Goal: Information Seeking & Learning: Learn about a topic

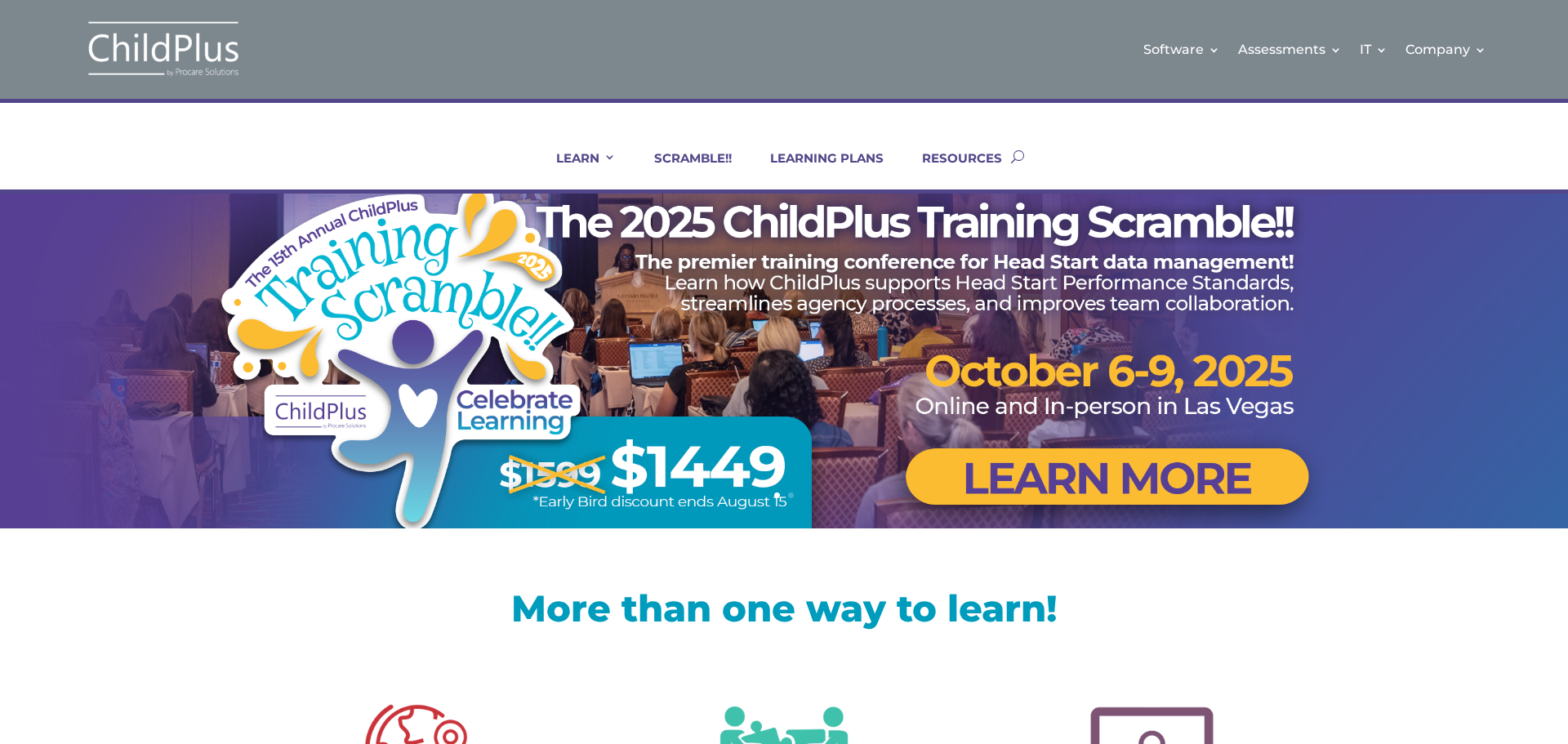
click at [992, 255] on link "Certifications and PIR Coaching" at bounding box center [1017, 254] width 164 height 41
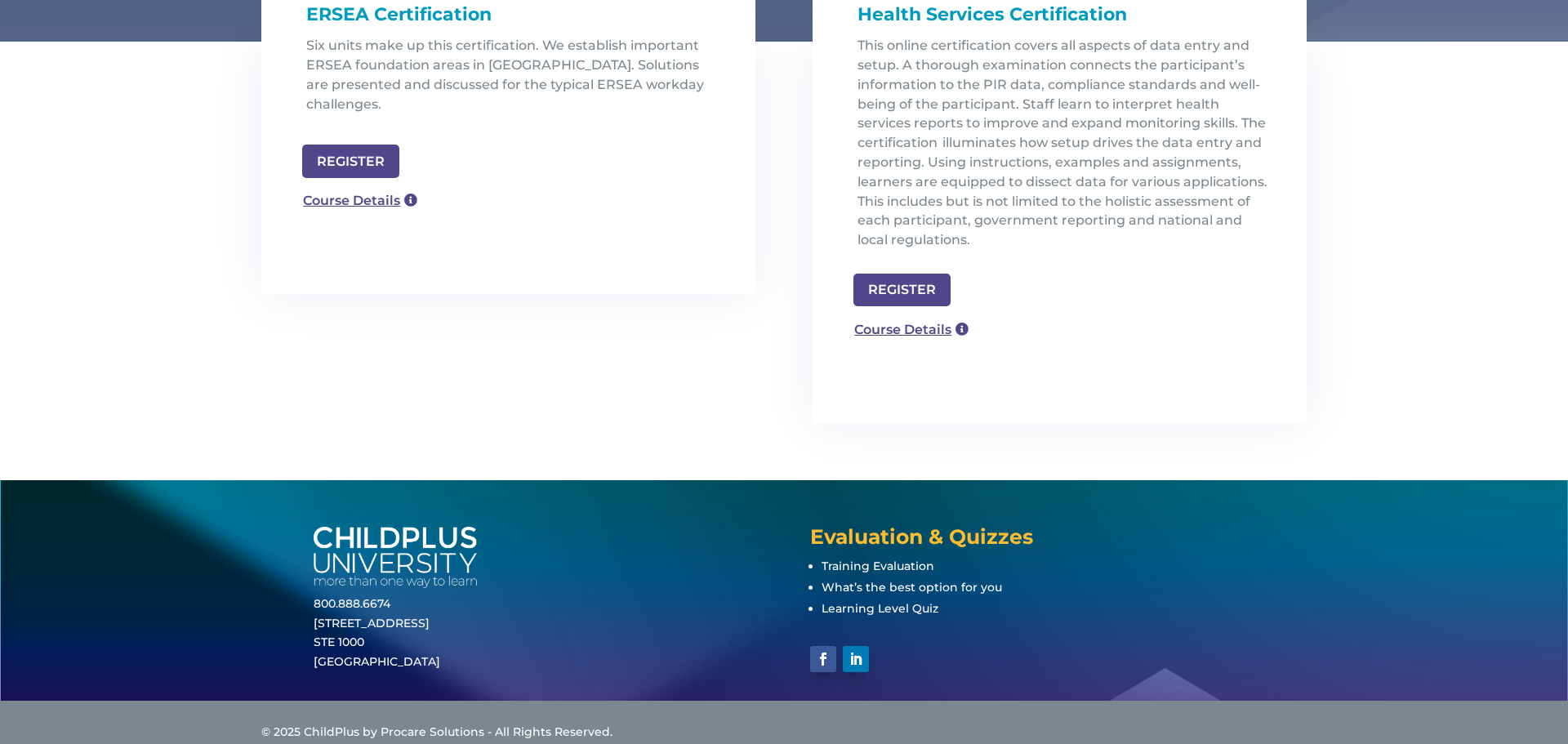
scroll to position [595, 0]
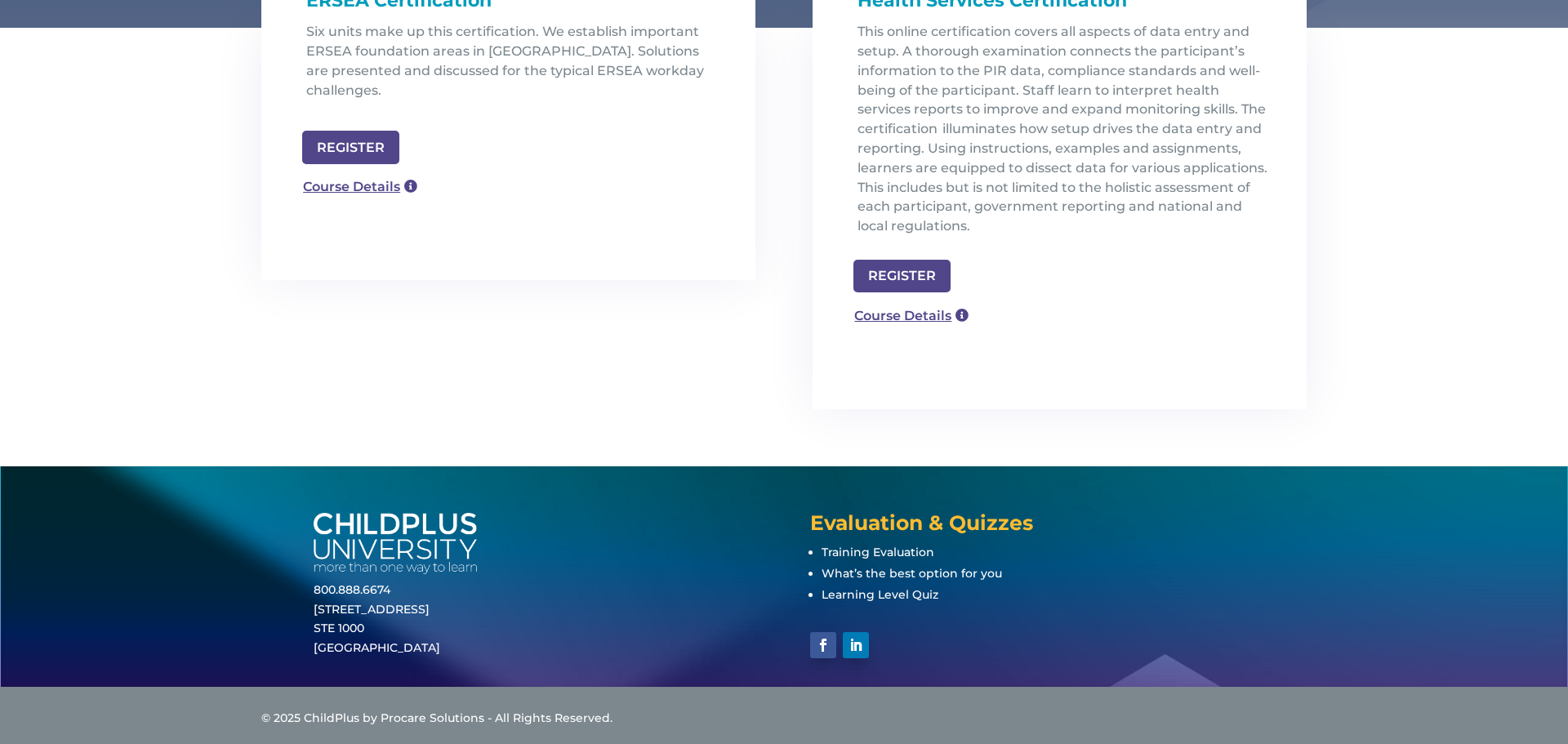
click at [904, 311] on link "Course Details" at bounding box center [911, 316] width 133 height 30
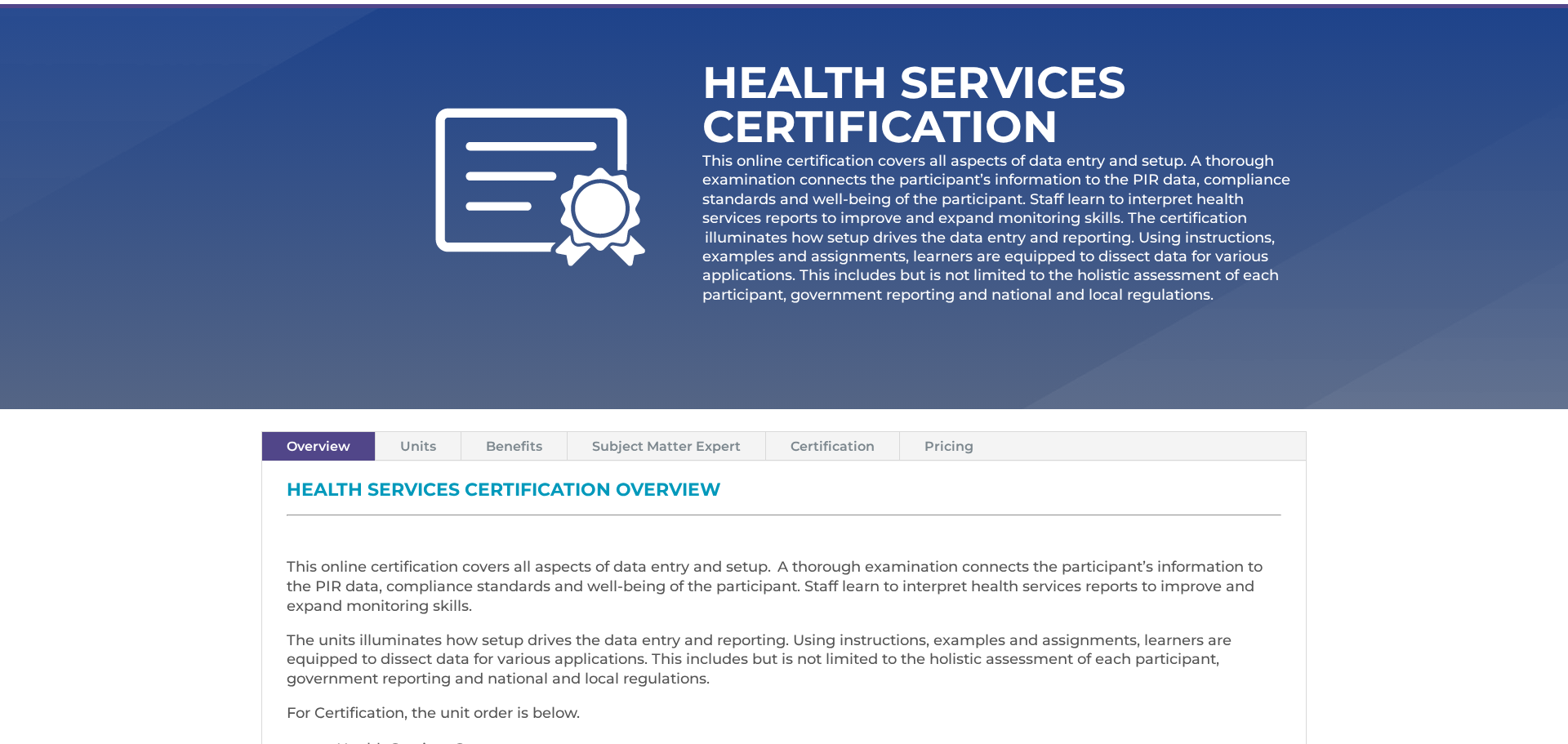
scroll to position [196, 0]
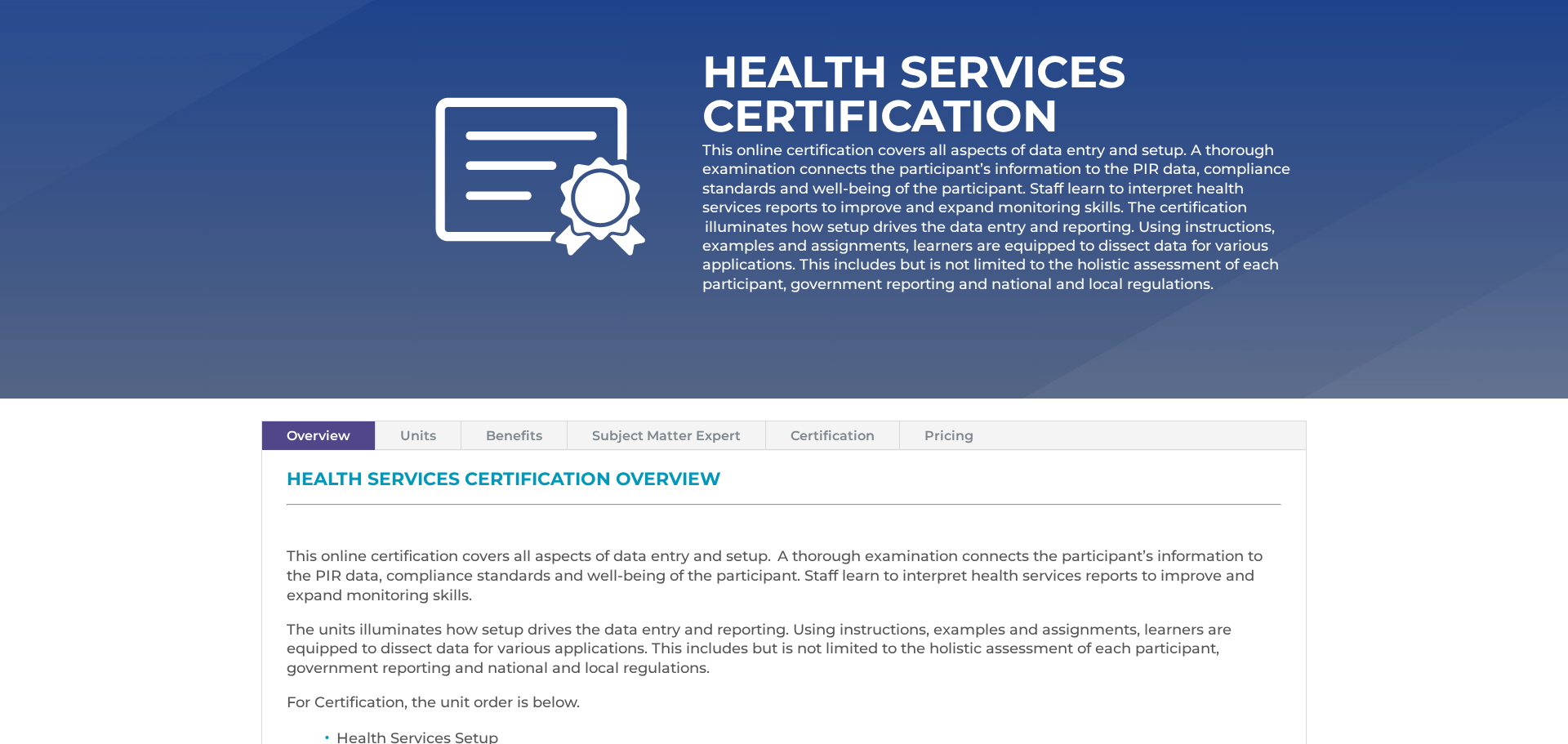
click at [951, 432] on link "Pricing" at bounding box center [949, 436] width 98 height 28
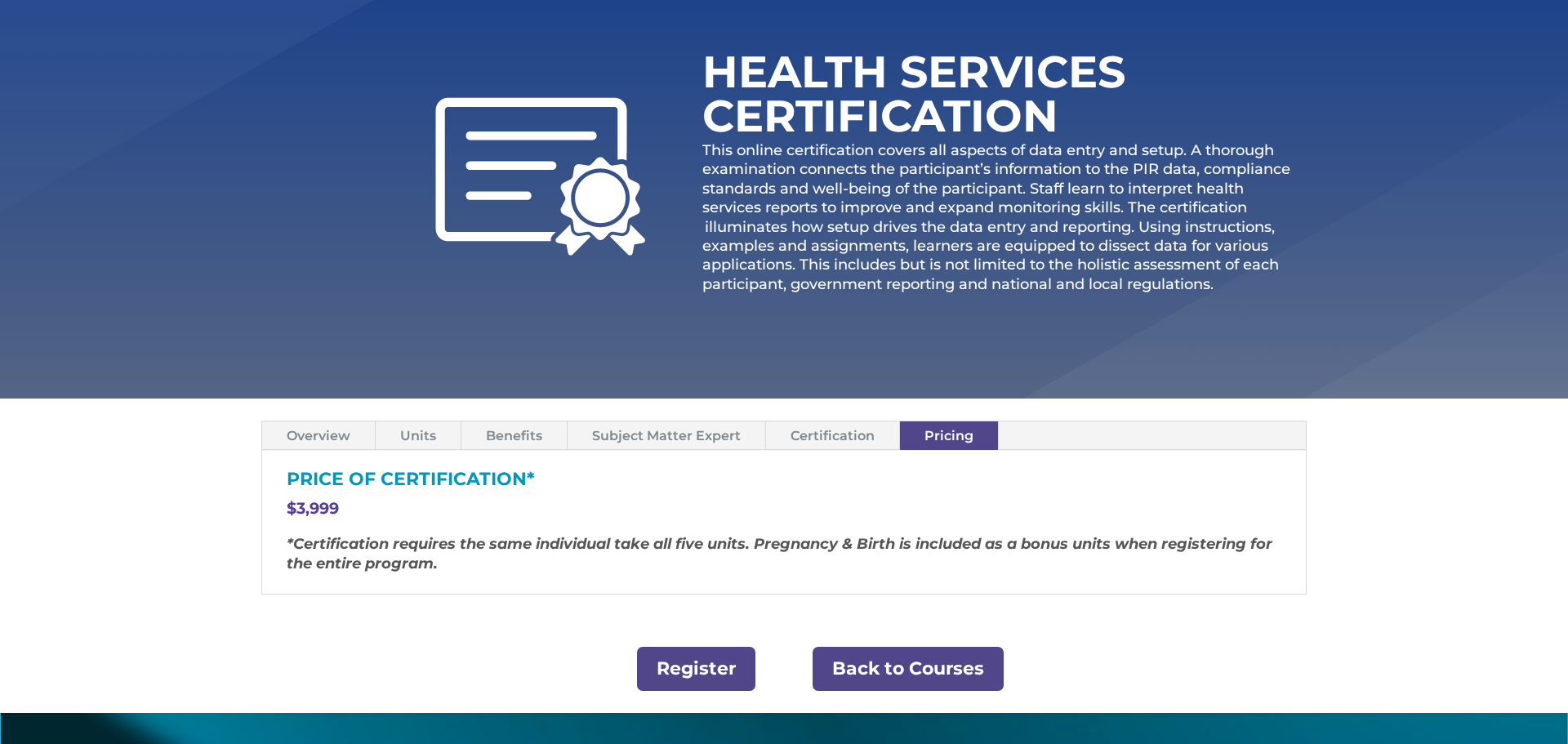
scroll to position [0, 0]
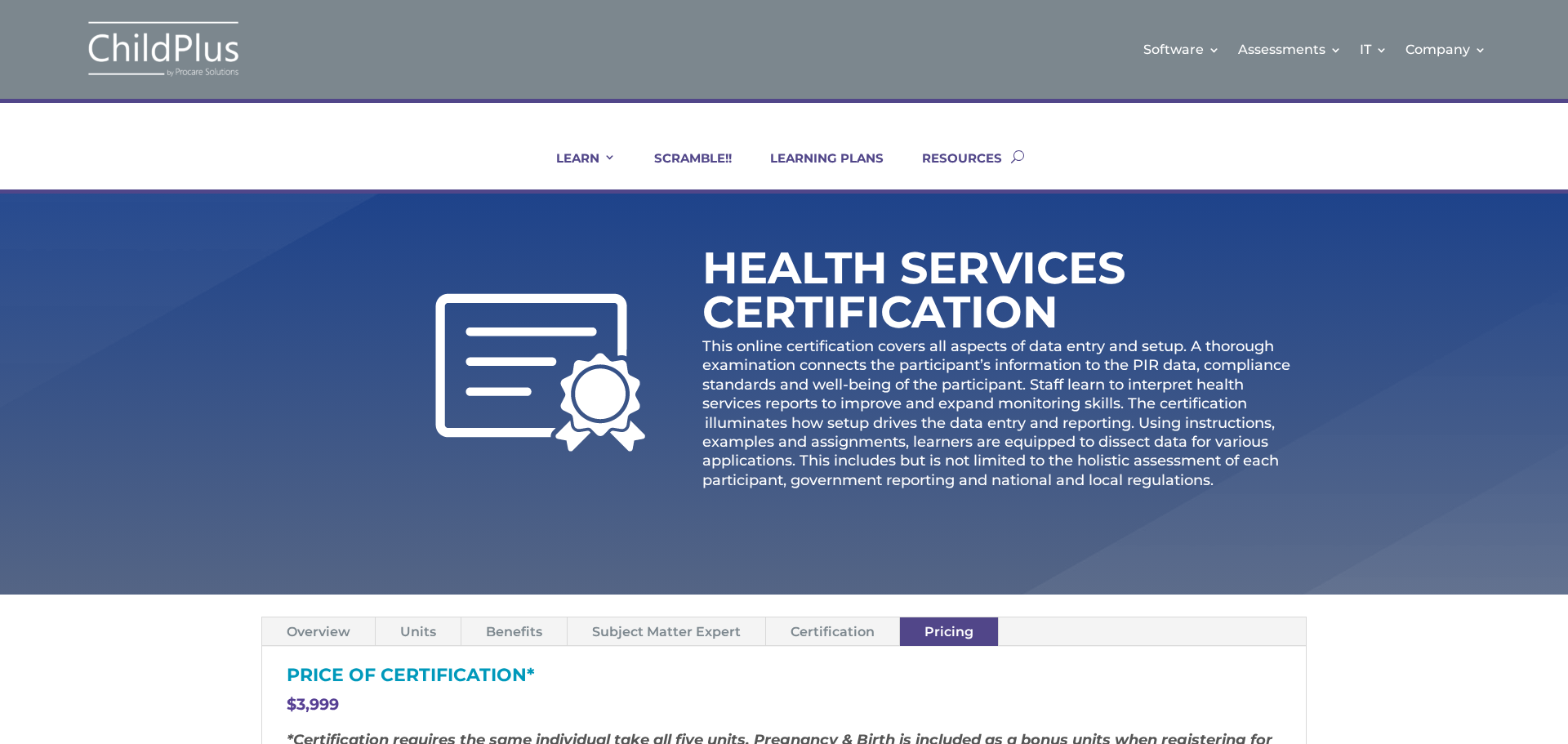
click at [829, 156] on link "LEARNING PLANS" at bounding box center [817, 170] width 134 height 39
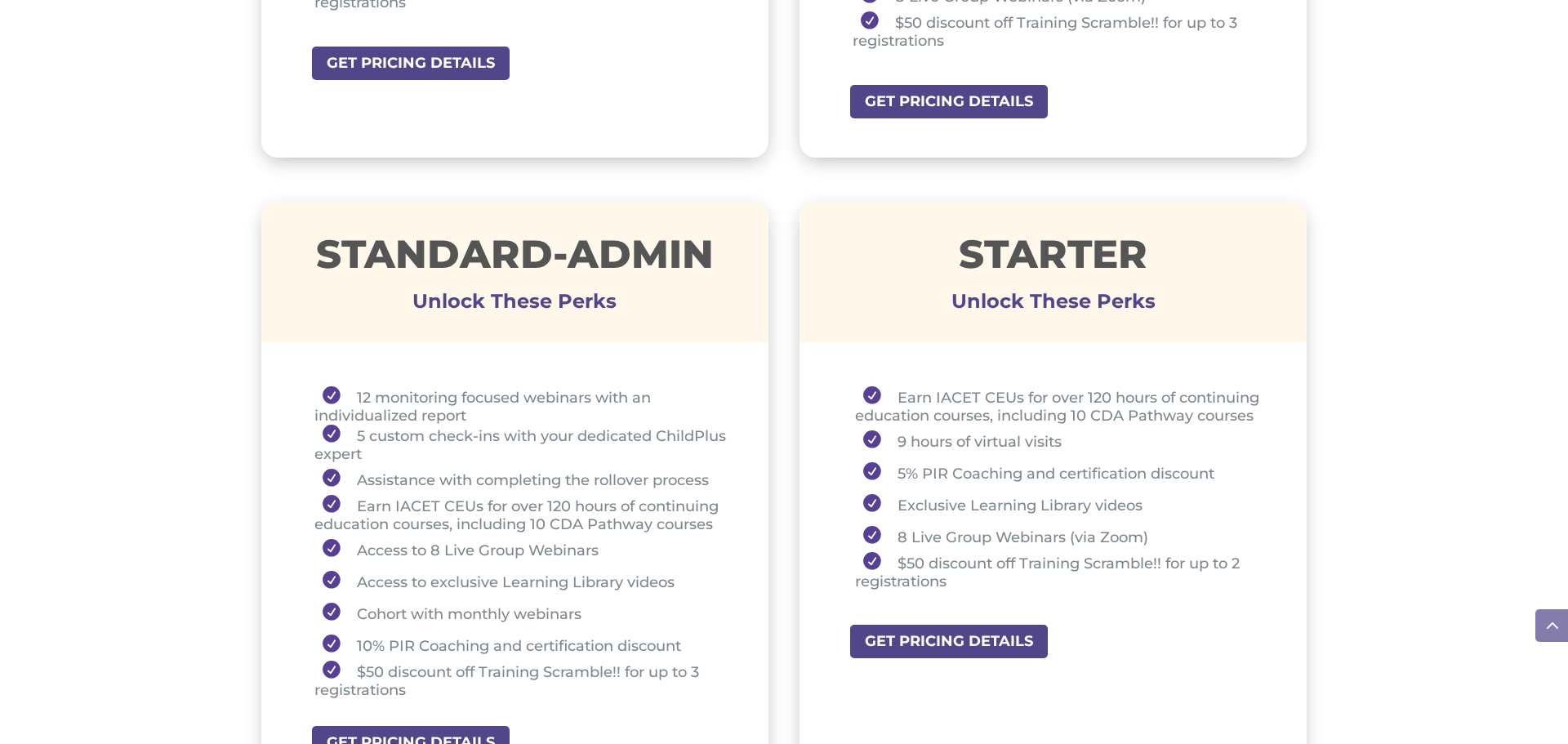
scroll to position [1046, 0]
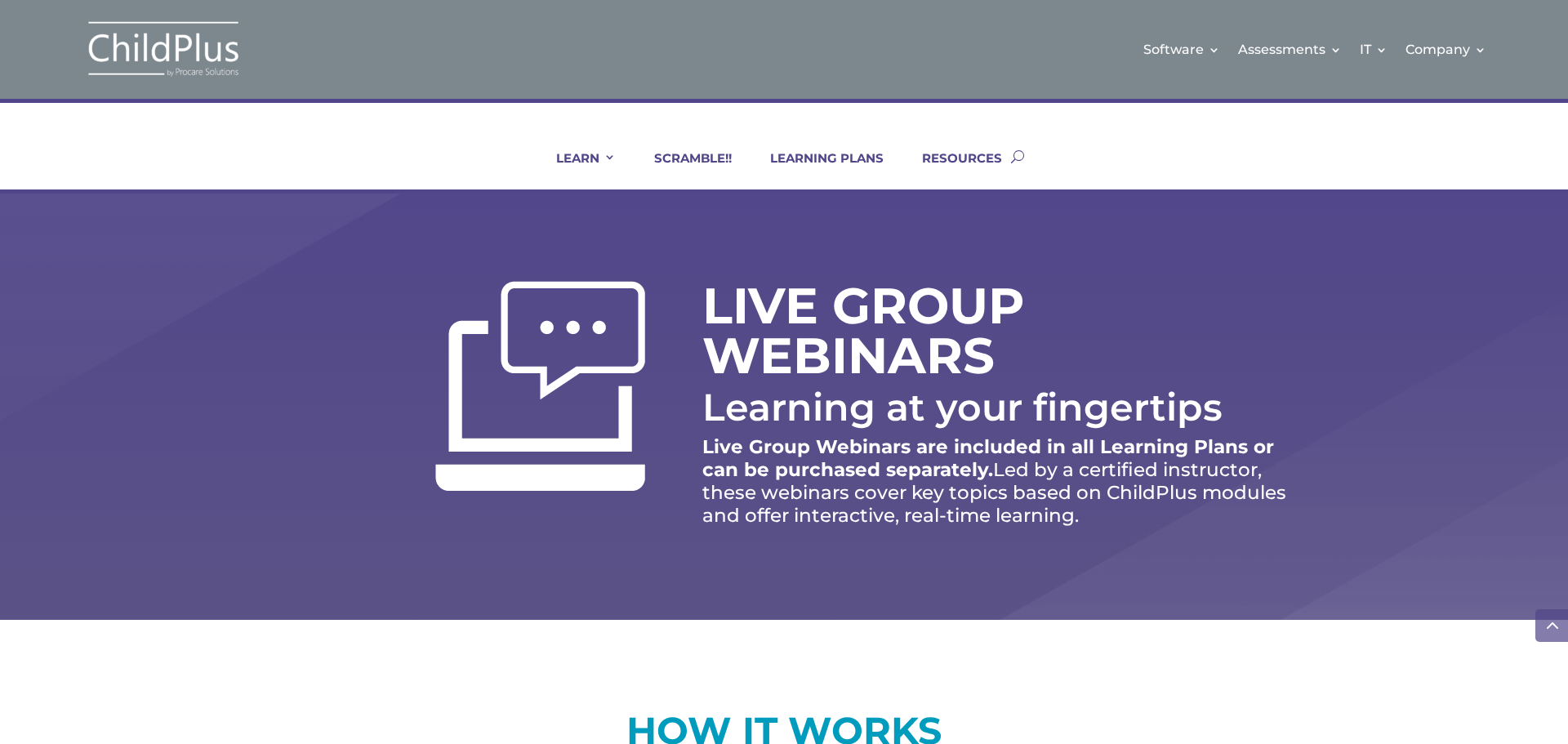
scroll to position [1148, 0]
